Goal: Task Accomplishment & Management: Manage account settings

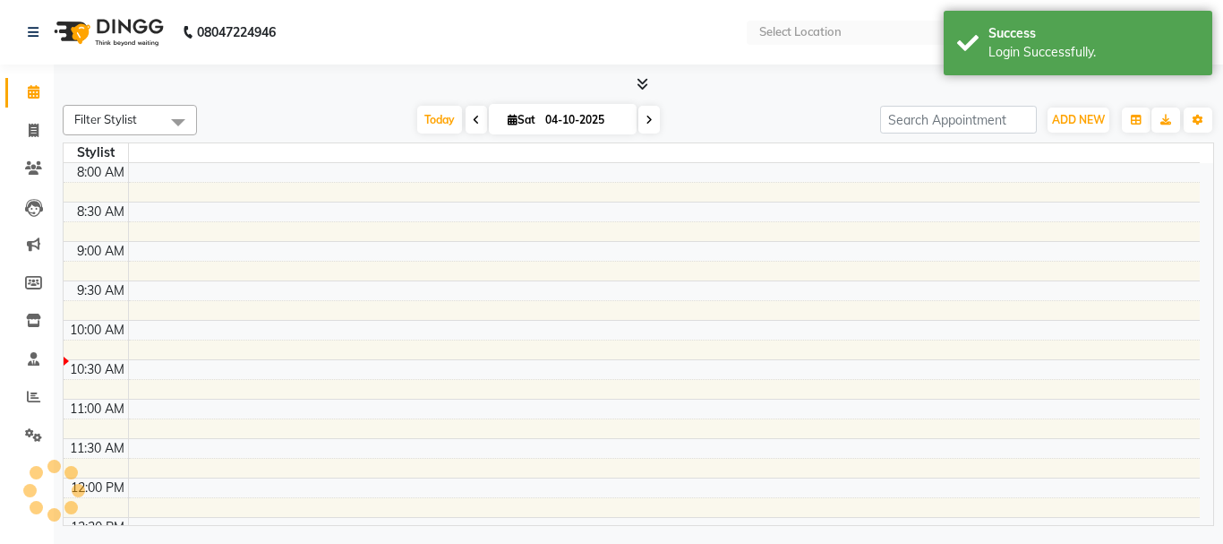
select select "en"
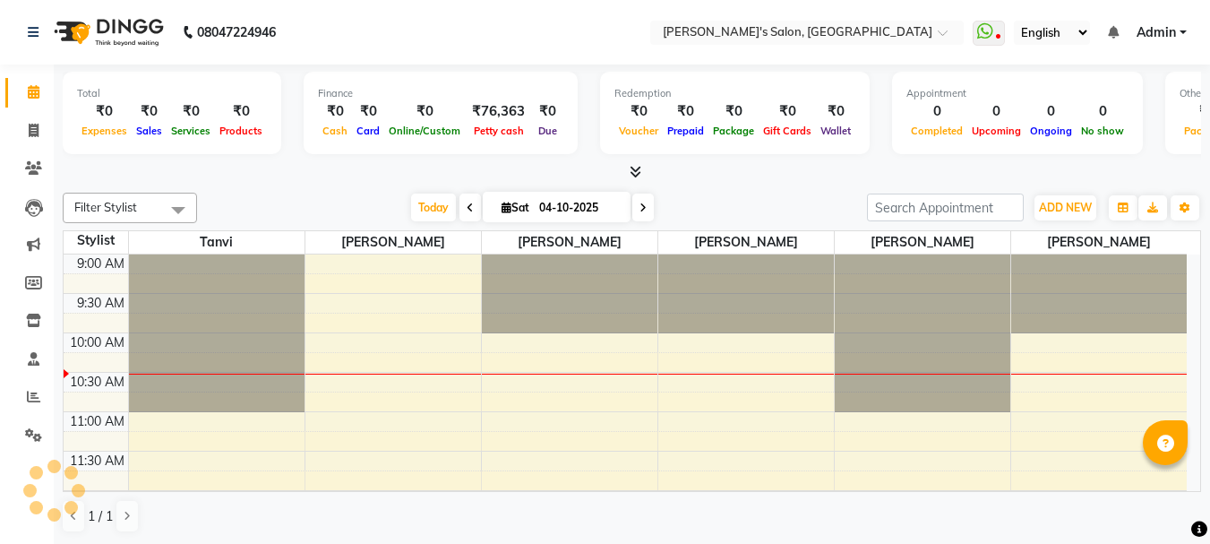
click at [1159, 28] on span "Admin" at bounding box center [1156, 32] width 39 height 19
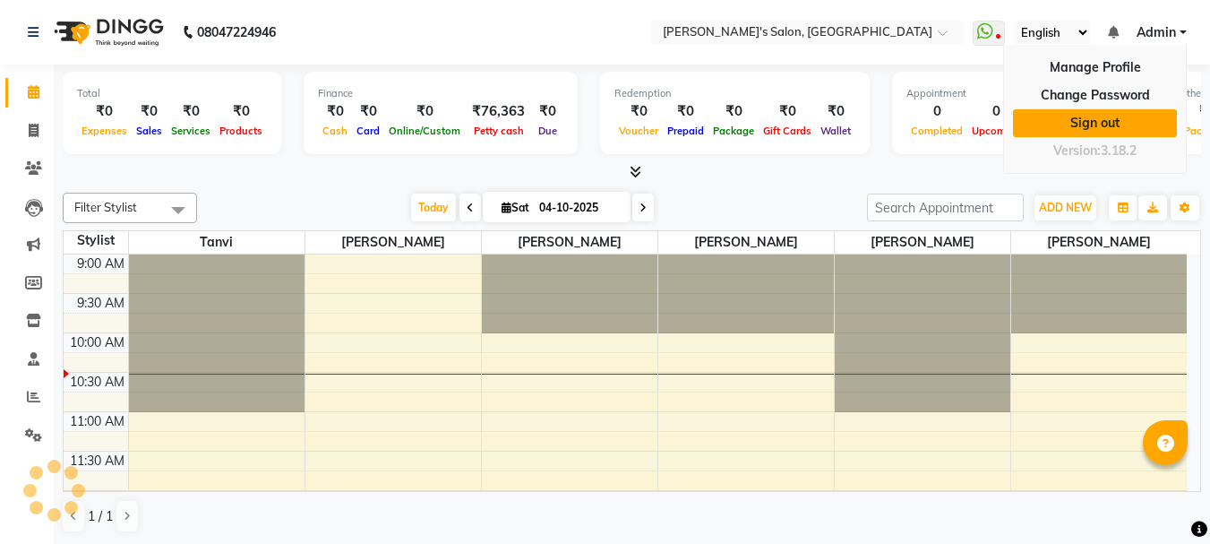
click at [1127, 118] on link "Sign out" at bounding box center [1095, 123] width 164 height 28
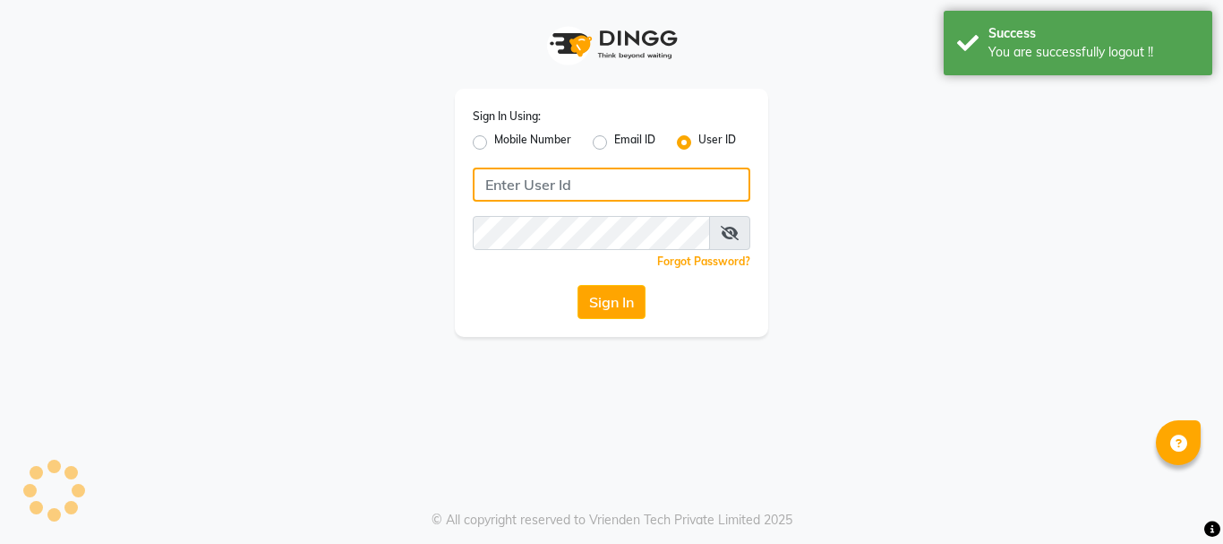
type input "8010114233"
